Goal: Transaction & Acquisition: Subscribe to service/newsletter

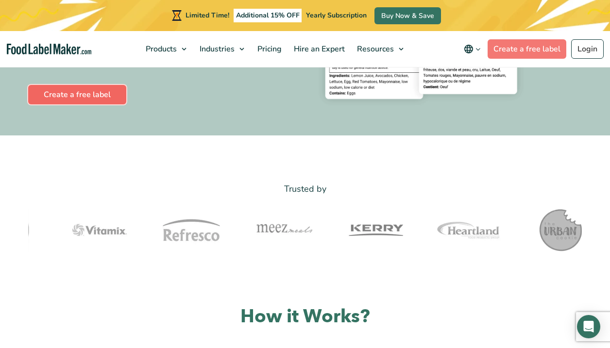
click at [90, 96] on link "Create a free label" at bounding box center [77, 94] width 98 height 19
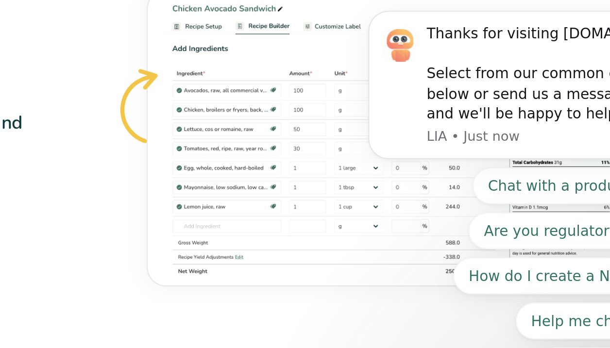
click at [310, 151] on div at bounding box center [446, 133] width 283 height 194
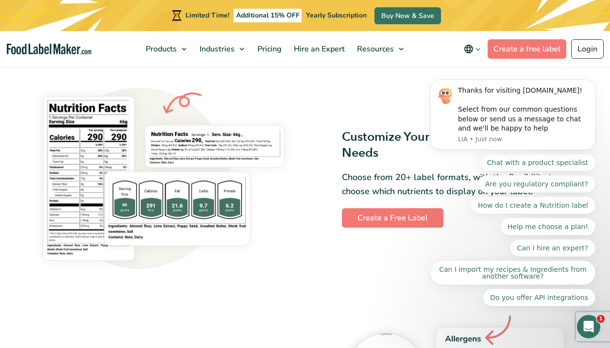
scroll to position [720, 0]
